Goal: Register for event/course: Register for event/course

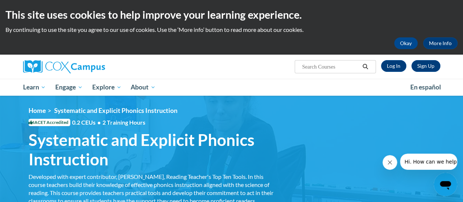
click at [208, 92] on ul "My Learning My Learning My Course Progress Certificates My Action Plans Group D…" at bounding box center [211, 87] width 387 height 17
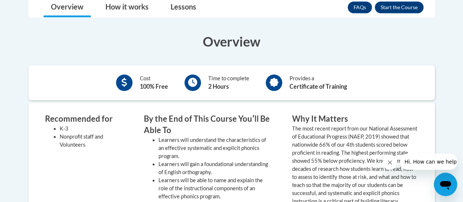
scroll to position [234, 0]
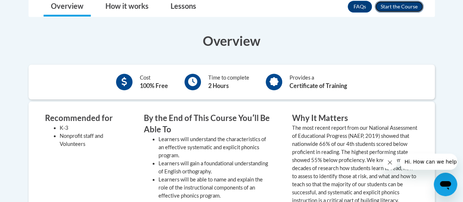
click at [401, 5] on button "Enroll" at bounding box center [399, 7] width 49 height 12
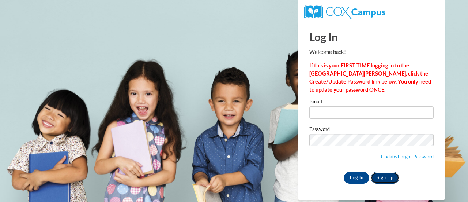
click at [388, 173] on link "Sign Up" at bounding box center [385, 178] width 29 height 12
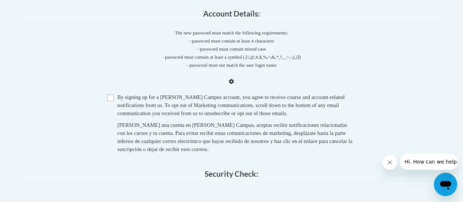
scroll to position [202, 0]
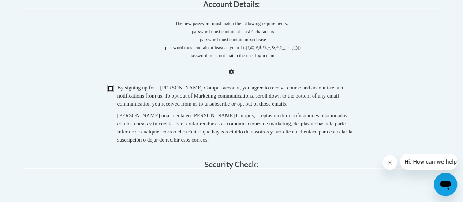
click at [113, 86] on input "Checkbox" at bounding box center [110, 88] width 7 height 7
checkbox input "true"
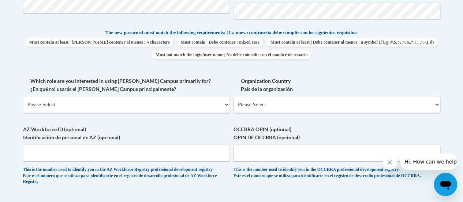
scroll to position [268, 0]
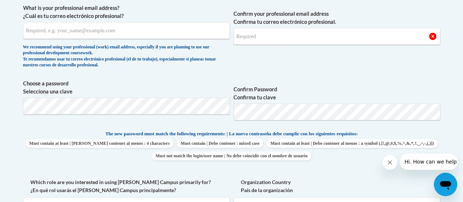
drag, startPoint x: 468, startPoint y: 102, endPoint x: 455, endPoint y: 53, distance: 51.1
click at [70, 30] on input "What is your professional email address? ¿Cuál es tu correo electrónico profesi…" at bounding box center [126, 30] width 207 height 17
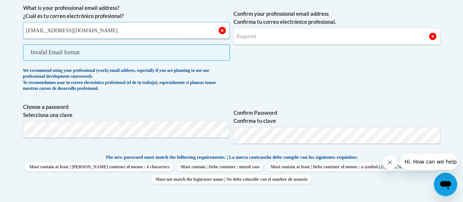
click at [49, 30] on input "zahra.asghar@charterschool.ae" at bounding box center [126, 30] width 207 height 17
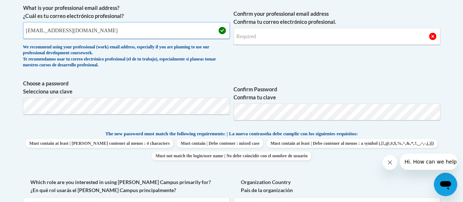
click at [49, 30] on input "zahra.asghar@charterschool.ae" at bounding box center [126, 30] width 207 height 17
click at [43, 30] on input "[EMAIL_ADDRESS][DOMAIN_NAME]" at bounding box center [126, 30] width 207 height 17
type input "[EMAIL_ADDRESS][DOMAIN_NAME]"
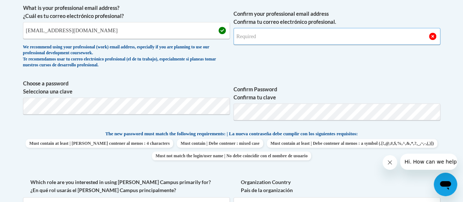
click at [250, 32] on input "Confirm your professional email address Confirma tu correo electrónico profesio…" at bounding box center [336, 36] width 207 height 17
click at [253, 33] on input "Confirm your professional email address Confirma tu correo electrónico profesio…" at bounding box center [336, 36] width 207 height 17
type input "[EMAIL_ADDRESS][DOMAIN_NAME]"
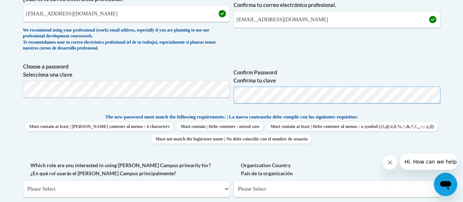
click at [202, 103] on span "Choose a password Selecciona una clave Confirm Password Confirma tu clave" at bounding box center [231, 86] width 417 height 46
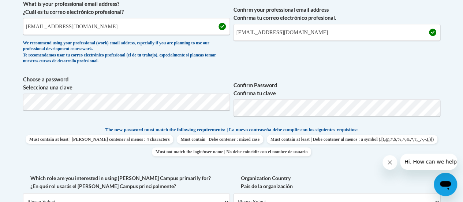
scroll to position [280, 0]
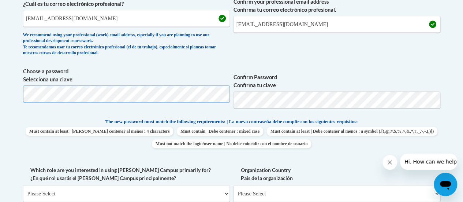
click at [0, 99] on body "This site uses cookies to help improve your learning experience. By continuing …" at bounding box center [231, 165] width 463 height 891
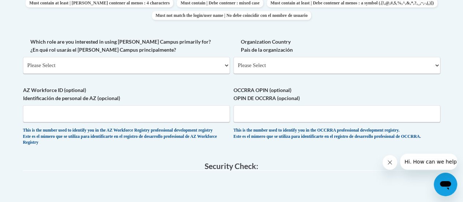
scroll to position [407, 0]
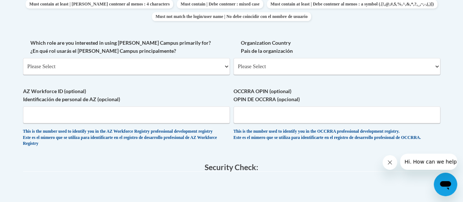
click at [62, 56] on span "Which role are you interested in using Cox Campus primarily for? ¿En qué rol us…" at bounding box center [126, 57] width 207 height 36
click at [55, 68] on select "Please Select College/University | Colegio/Universidad Community/Nonprofit Part…" at bounding box center [126, 66] width 207 height 17
select select "49058d88-fc43-4af8-93ac-fa8ced758464"
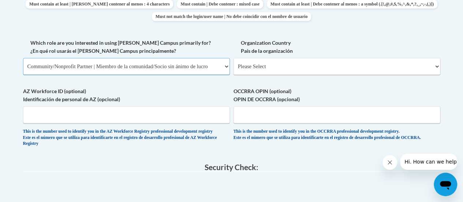
click at [23, 58] on select "Please Select College/University | Colegio/Universidad Community/Nonprofit Part…" at bounding box center [126, 66] width 207 height 17
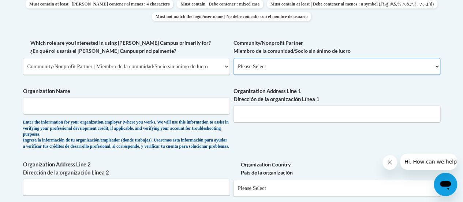
click at [313, 66] on select "Please Select Advocate | Defensor(a) Business/Private Company | Negocio o empre…" at bounding box center [336, 66] width 207 height 17
select select "d0068fd4-34ff-45e9-99e1-70a0b5fa68d7"
click at [233, 58] on select "Please Select Advocate | Defensor(a) Business/Private Company | Negocio o empre…" at bounding box center [336, 66] width 207 height 17
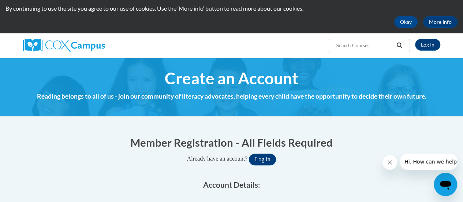
scroll to position [5, 0]
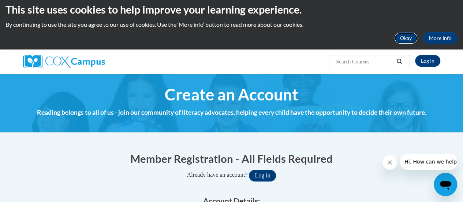
click at [404, 35] on button "Okay" at bounding box center [405, 38] width 23 height 12
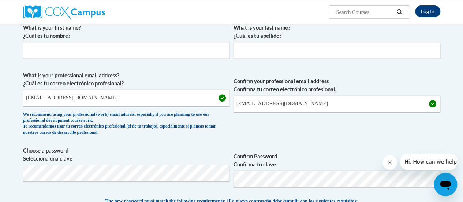
scroll to position [152, 0]
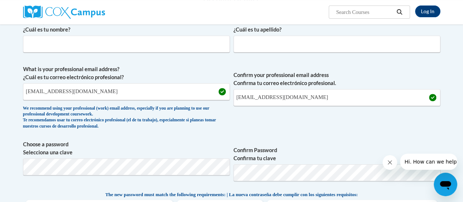
click at [69, 34] on span "What is your first name? ¿Cuál es tu nombre?" at bounding box center [126, 35] width 207 height 35
click at [56, 42] on input "What is your first name? ¿Cuál es tu nombre?" at bounding box center [126, 43] width 207 height 17
type input "Zahra"
type input "Asghar"
type input "ALDAR"
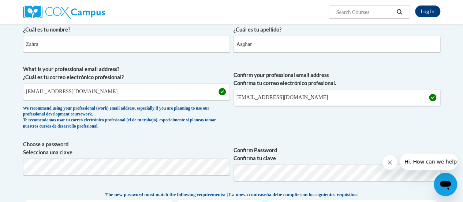
type input "Fujairah, U.A.E"
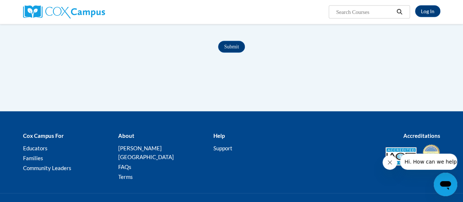
scroll to position [729, 0]
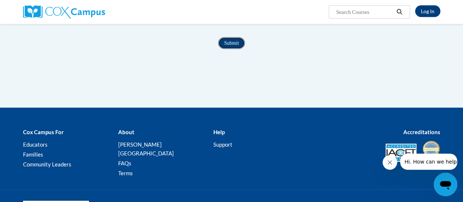
click at [228, 49] on input "Submit" at bounding box center [231, 43] width 26 height 12
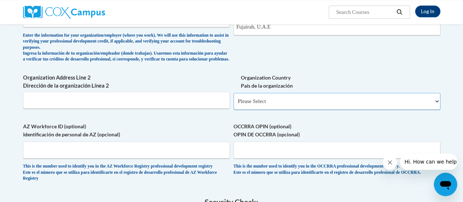
scroll to position [440, 0]
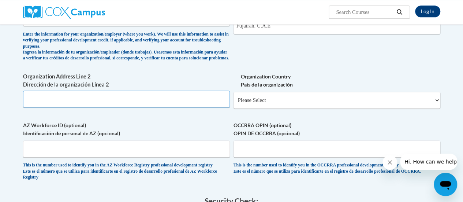
click at [100, 102] on input "Organization Address Line 2 Dirección de la organización Línea 2" at bounding box center [126, 98] width 207 height 17
click at [254, 104] on select "Please Select United States | Estados Unidos Outside of the United States | Fue…" at bounding box center [336, 99] width 207 height 17
select select "2ba6c5f2-6ab4-47b5-9408-0a73ae60d186"
click at [233, 97] on select "Please Select United States | Estados Unidos Outside of the United States | Fue…" at bounding box center [336, 99] width 207 height 17
select select
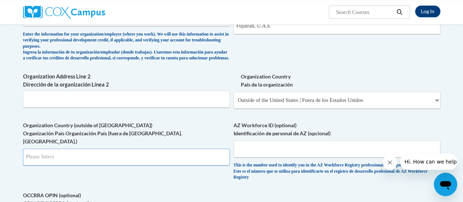
click at [61, 154] on input "Search" at bounding box center [126, 156] width 207 height 17
type input "u"
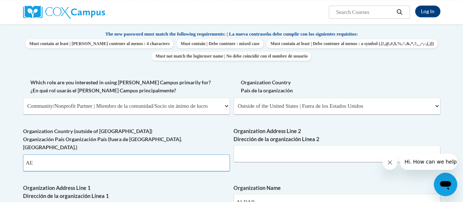
type input "AE"
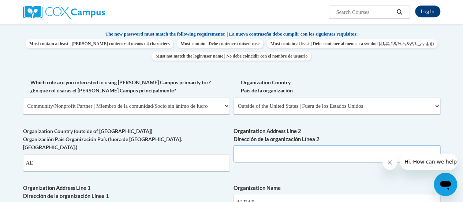
click at [246, 158] on input "Organization Address Line 2 Dirección de la organización Línea 2" at bounding box center [336, 153] width 207 height 17
type input "Fujairah, U.A.E"
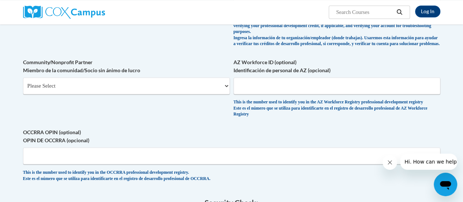
scroll to position [512, 0]
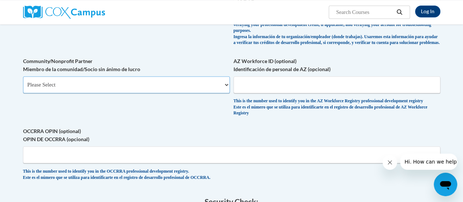
click at [80, 80] on select "Please Select Advocate | Defensor(a) Business/Private Company | Negocio o empre…" at bounding box center [126, 84] width 207 height 17
select select "ba42daf0-85cb-44f0-9519-948f645b738d"
click at [23, 76] on select "Please Select Advocate | Defensor(a) Business/Private Company | Negocio o empre…" at bounding box center [126, 84] width 207 height 17
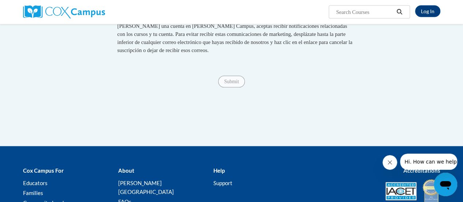
scroll to position [805, 0]
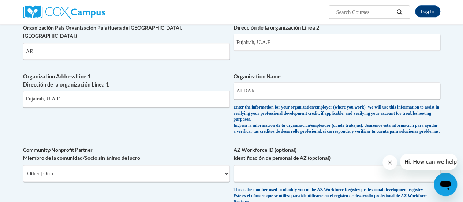
scroll to position [425, 0]
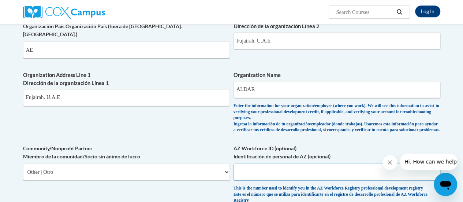
click at [256, 174] on input "AZ Workforce ID (optional) Identificación de personal de AZ (opcional)" at bounding box center [336, 171] width 207 height 17
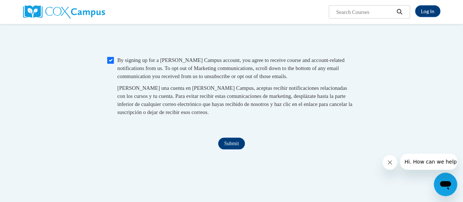
scroll to position [707, 0]
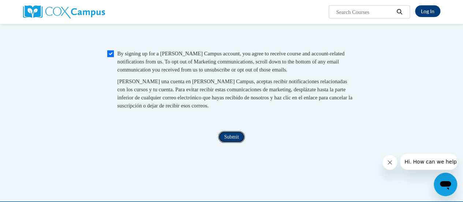
click at [228, 141] on input "Submit" at bounding box center [231, 137] width 26 height 12
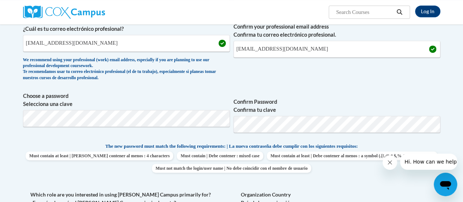
scroll to position [0, 0]
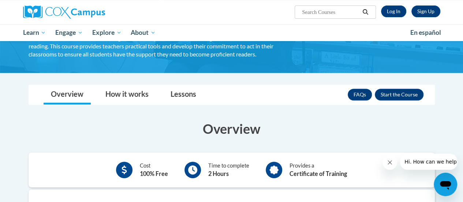
scroll to position [91, 0]
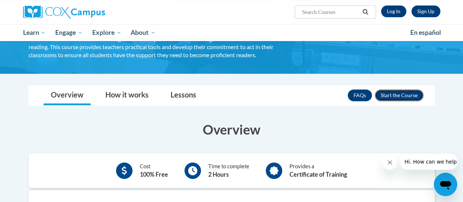
click at [405, 96] on button "Enroll" at bounding box center [399, 95] width 49 height 12
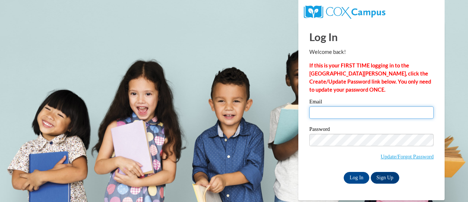
click at [345, 116] on input "Email" at bounding box center [371, 112] width 124 height 12
type input "[EMAIL_ADDRESS][DOMAIN_NAME]"
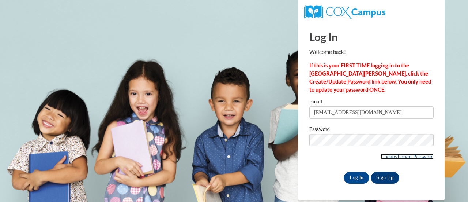
click at [391, 156] on link "Update/Forgot Password" at bounding box center [407, 156] width 53 height 6
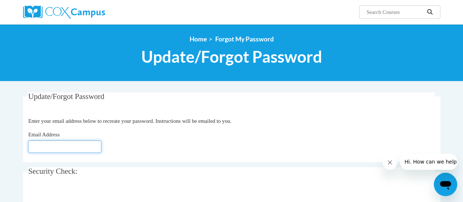
click at [37, 148] on input "Email Address" at bounding box center [64, 146] width 73 height 12
paste input "zahra.khawaja@charterschool.ae"
type input "zahra.khawaja@charterschool.ae"
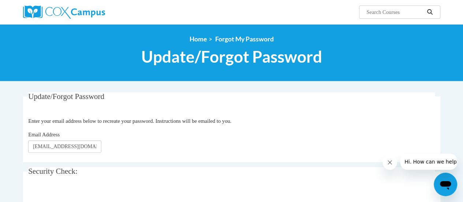
click at [18, 162] on div "Update/Forgot Password Please enter your email address Enter your email address…" at bounding box center [232, 174] width 428 height 165
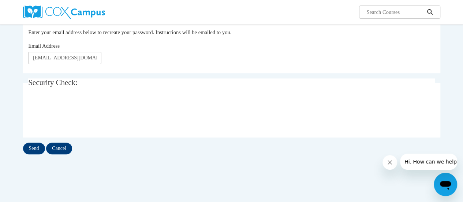
scroll to position [141, 0]
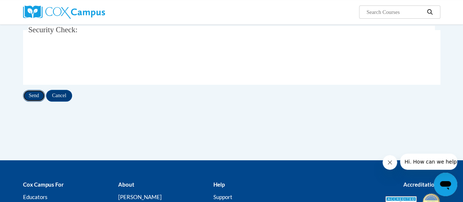
click at [26, 92] on input "Send" at bounding box center [34, 96] width 22 height 12
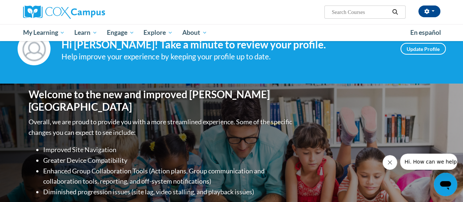
scroll to position [40, 0]
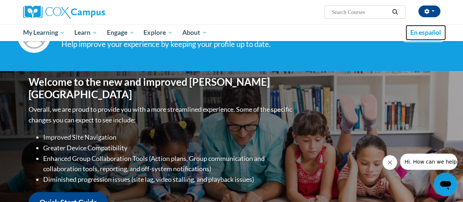
click at [412, 30] on span "En español" at bounding box center [425, 33] width 31 height 8
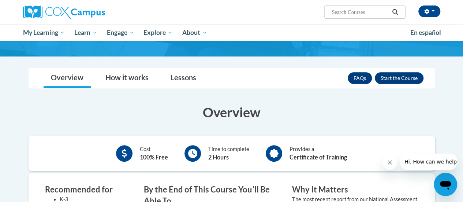
scroll to position [111, 0]
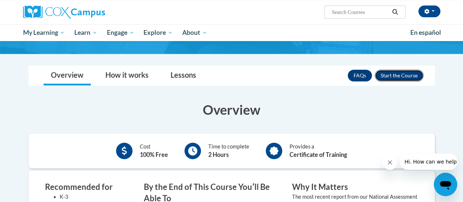
click at [393, 71] on button "Enroll" at bounding box center [399, 75] width 49 height 12
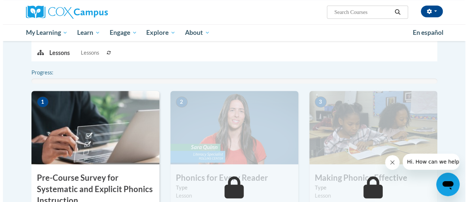
scroll to position [177, 0]
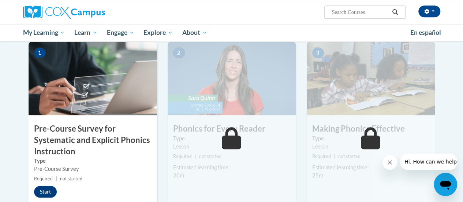
drag, startPoint x: 468, startPoint y: 24, endPoint x: 468, endPoint y: 80, distance: 56.0
click at [40, 191] on button "Start" at bounding box center [45, 191] width 23 height 12
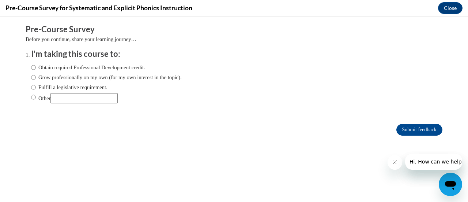
scroll to position [0, 0]
click at [80, 76] on label "Grow professionally on my own (for my own interest in the topic)." at bounding box center [106, 77] width 151 height 8
click at [36, 76] on input "Grow professionally on my own (for my own interest in the topic)." at bounding box center [33, 77] width 5 height 8
radio input "true"
click at [406, 130] on input "Submit feedback" at bounding box center [420, 130] width 46 height 12
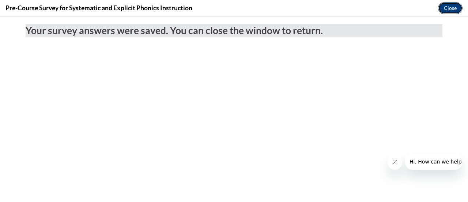
click at [444, 7] on button "Close" at bounding box center [450, 8] width 25 height 12
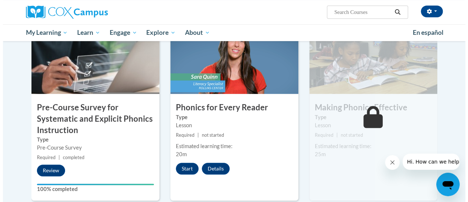
scroll to position [200, 0]
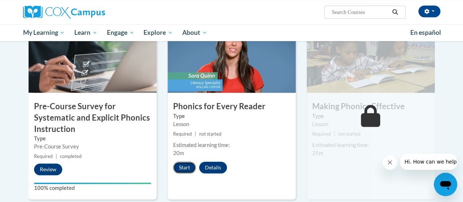
click at [183, 165] on button "Start" at bounding box center [184, 167] width 23 height 12
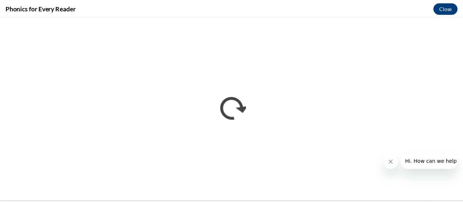
scroll to position [0, 0]
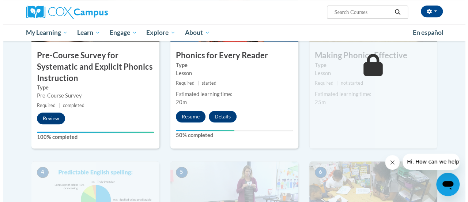
scroll to position [205, 0]
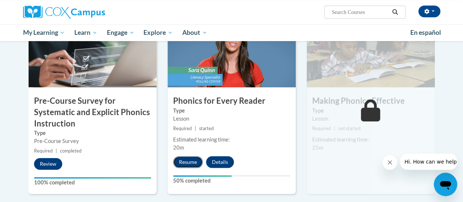
click at [179, 162] on button "Resume" at bounding box center [188, 162] width 30 height 12
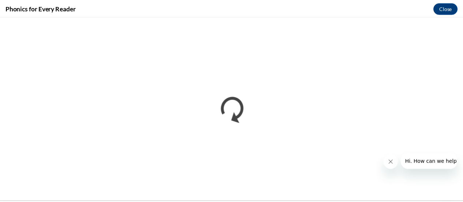
scroll to position [0, 0]
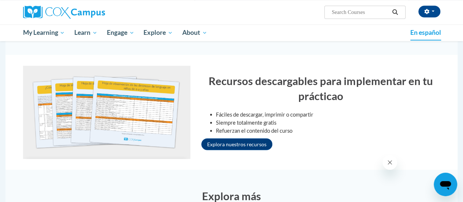
scroll to position [632, 0]
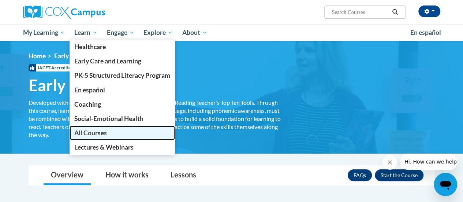
click at [82, 131] on span "All Courses" at bounding box center [90, 133] width 33 height 8
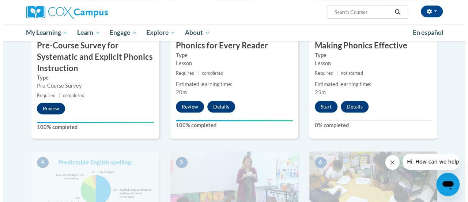
scroll to position [270, 0]
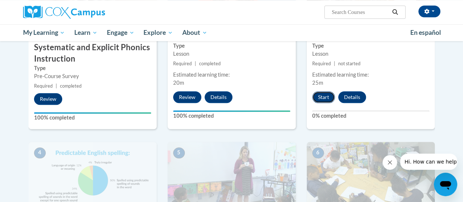
click at [321, 93] on button "Start" at bounding box center [323, 97] width 23 height 12
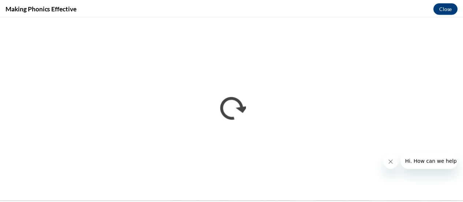
scroll to position [0, 0]
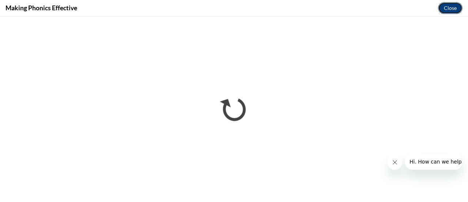
click at [449, 9] on button "Close" at bounding box center [450, 8] width 25 height 12
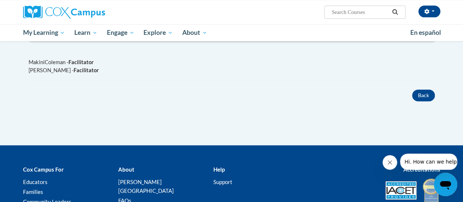
scroll to position [510, 0]
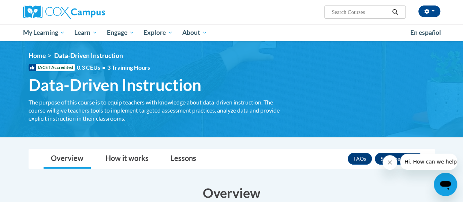
scroll to position [0, 0]
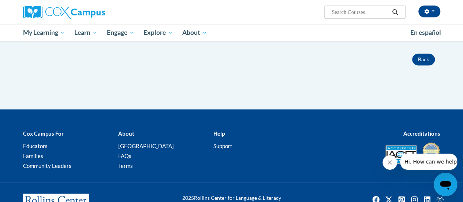
scroll to position [506, 0]
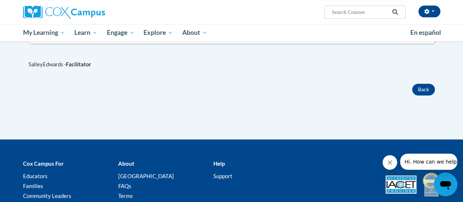
scroll to position [506, 0]
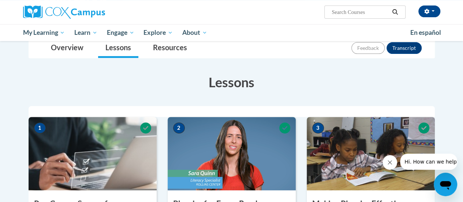
scroll to position [56, 0]
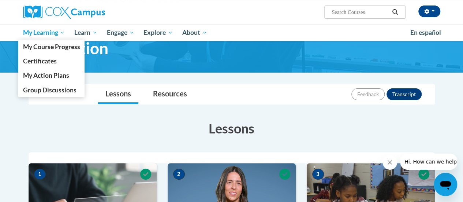
click at [31, 30] on span "My Learning" at bounding box center [44, 32] width 42 height 9
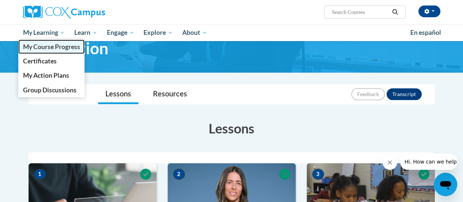
click at [36, 49] on span "My Course Progress" at bounding box center [51, 47] width 57 height 8
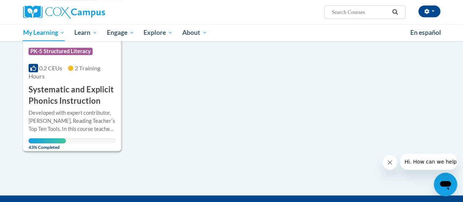
scroll to position [176, 0]
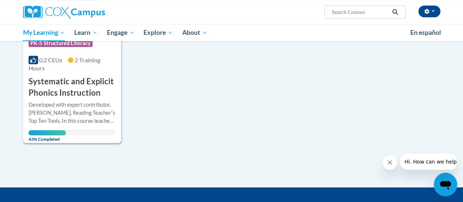
click at [57, 90] on h3 "Systematic and Explicit Phonics Instruction" at bounding box center [72, 87] width 87 height 23
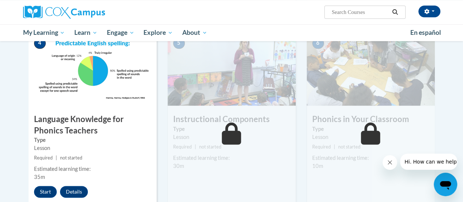
scroll to position [380, 0]
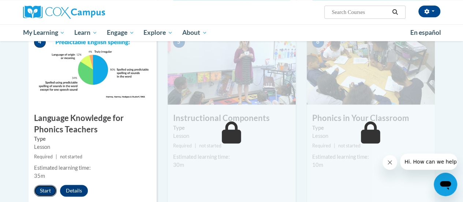
click at [45, 192] on button "Start" at bounding box center [45, 190] width 23 height 12
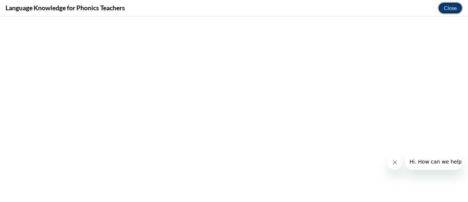
click at [445, 9] on button "Close" at bounding box center [450, 8] width 25 height 12
